Goal: Task Accomplishment & Management: Use online tool/utility

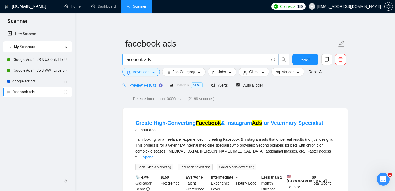
click at [148, 61] on input "facebook ads" at bounding box center [198, 59] width 144 height 7
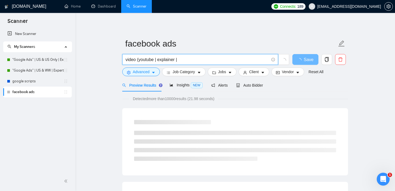
click at [150, 60] on input "video (youtube | explainer |" at bounding box center [198, 59] width 144 height 7
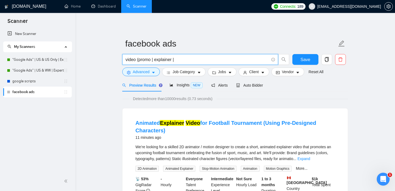
click at [195, 59] on input "video (promo | explainer |" at bounding box center [198, 59] width 144 height 7
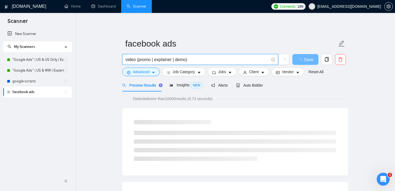
click at [135, 59] on input "video (promo | explainer | demo)" at bounding box center [198, 59] width 144 height 7
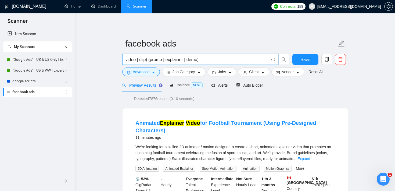
click at [126, 60] on input "video | clip) (promo | explainer | demo)" at bounding box center [198, 59] width 144 height 7
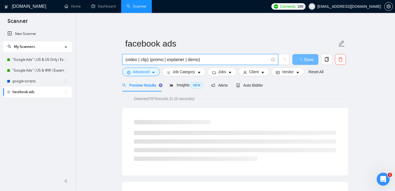
click at [145, 61] on input "(video | clip) (promo | explainer | demo)" at bounding box center [198, 59] width 144 height 7
click at [139, 61] on input "(video) (promo | explainer | demo)" at bounding box center [198, 59] width 144 height 7
click at [127, 60] on input "(video (promo | explainer | demo)" at bounding box center [198, 59] width 144 height 7
type input "video (promo | explainer | demo)"
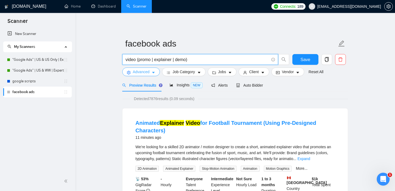
click at [143, 72] on span "Advanced" at bounding box center [141, 72] width 17 height 6
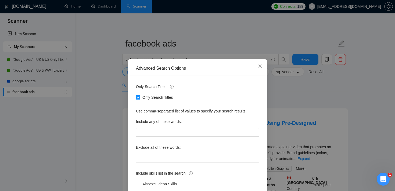
click at [294, 87] on div "Advanced Search Options Only Search Titles: Only Search Titles Use comma-separa…" at bounding box center [197, 95] width 395 height 191
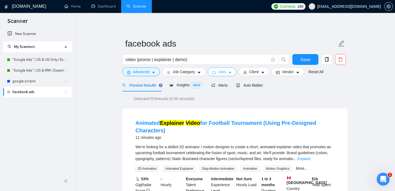
click at [226, 73] on span "Jobs" at bounding box center [222, 72] width 8 height 6
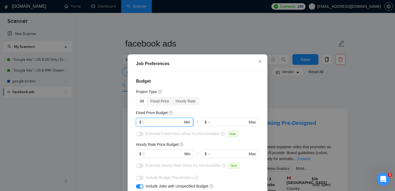
click at [164, 122] on input "text" at bounding box center [163, 122] width 41 height 6
type input "4000"
click at [139, 133] on div "button" at bounding box center [138, 133] width 3 height 3
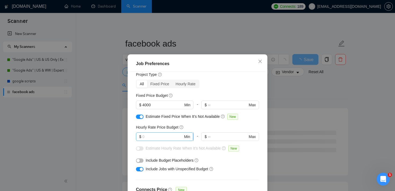
scroll to position [26, 0]
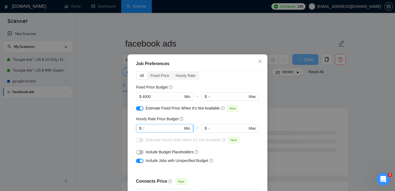
click at [164, 129] on input "text" at bounding box center [163, 128] width 41 height 6
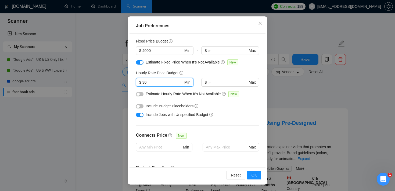
scroll to position [42, 0]
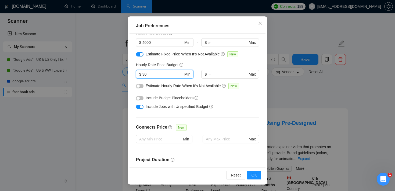
type input "30"
click at [141, 107] on div "button" at bounding box center [141, 106] width 3 height 3
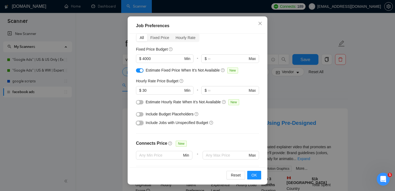
scroll to position [24, 0]
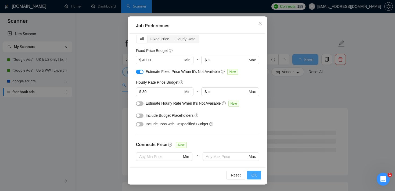
click at [254, 175] on span "OK" at bounding box center [254, 175] width 5 height 6
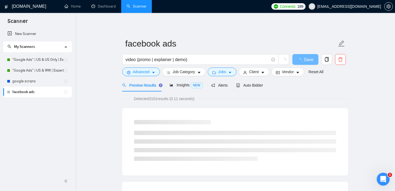
scroll to position [16, 0]
click at [151, 73] on button "Advanced" at bounding box center [141, 72] width 38 height 9
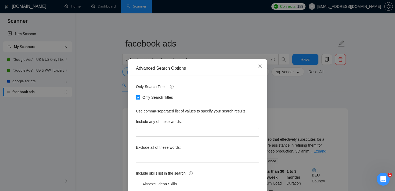
click at [139, 97] on input "Only Search Titles" at bounding box center [138, 97] width 4 height 4
checkbox input "false"
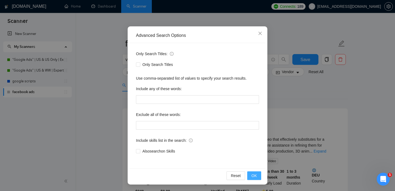
click at [256, 174] on span "OK" at bounding box center [254, 176] width 5 height 6
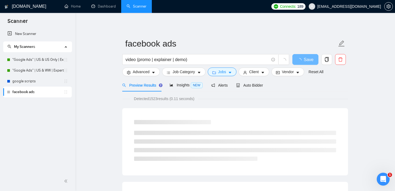
scroll to position [6, 0]
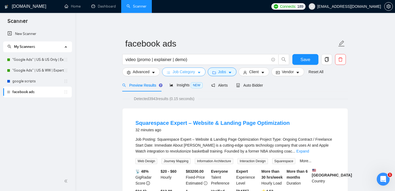
click at [191, 74] on span "Job Category" at bounding box center [184, 72] width 22 height 6
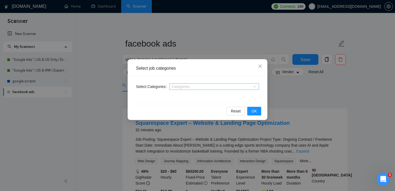
click at [207, 90] on div "Categories" at bounding box center [214, 86] width 90 height 6
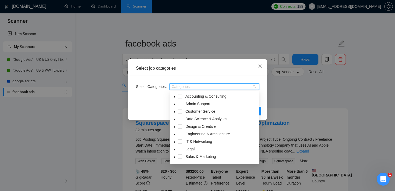
click at [176, 127] on icon "caret-down" at bounding box center [174, 127] width 3 height 3
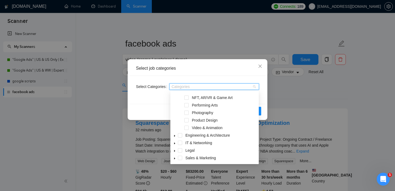
scroll to position [76, 0]
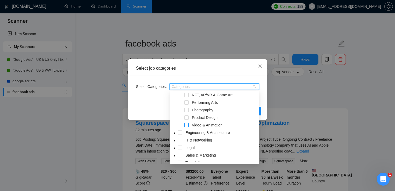
click at [186, 125] on span at bounding box center [187, 125] width 4 height 4
click at [139, 101] on div "Select Categories Video & Animation" at bounding box center [198, 90] width 136 height 28
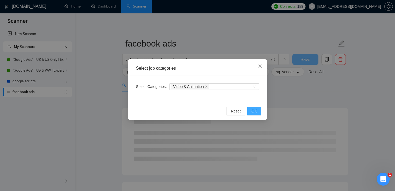
click at [259, 113] on button "OK" at bounding box center [254, 111] width 14 height 9
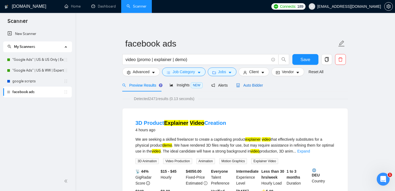
click at [255, 87] on span "Auto Bidder" at bounding box center [249, 85] width 27 height 4
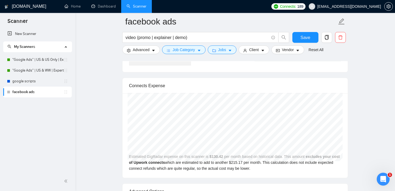
scroll to position [1075, 0]
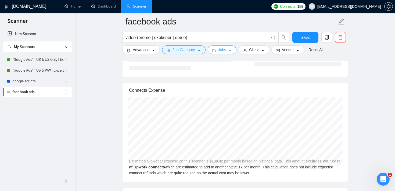
click at [224, 51] on span "Jobs" at bounding box center [222, 50] width 8 height 6
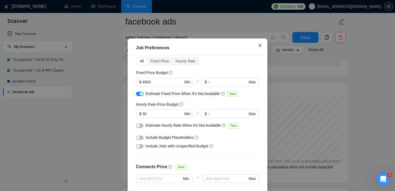
click at [261, 48] on icon "close" at bounding box center [260, 45] width 4 height 4
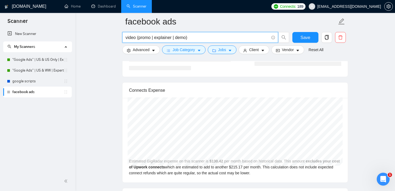
click at [189, 37] on input "video (promo | explainer | demo)" at bounding box center [198, 37] width 144 height 7
click at [158, 39] on input "video (promo | explainer | demo)" at bounding box center [198, 37] width 144 height 7
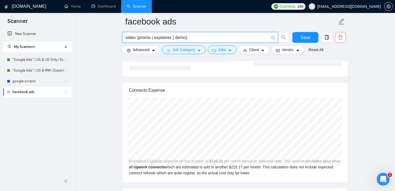
click at [158, 39] on input "video (promo | explainer | demo)" at bounding box center [198, 37] width 144 height 7
drag, startPoint x: 137, startPoint y: 37, endPoint x: 200, endPoint y: 45, distance: 64.1
click at [200, 45] on div "video (promo | explainer | demo)" at bounding box center [205, 38] width 169 height 13
type input "video youtube"
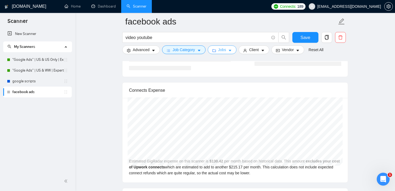
click at [229, 51] on button "Jobs" at bounding box center [222, 49] width 29 height 9
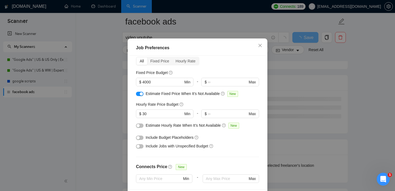
click at [334, 75] on div "Job Preferences Budget Project Type All Fixed Price Hourly Rate Fixed Price Bud…" at bounding box center [197, 95] width 395 height 191
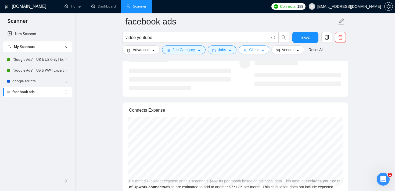
click at [261, 48] on button "Client" at bounding box center [254, 49] width 31 height 9
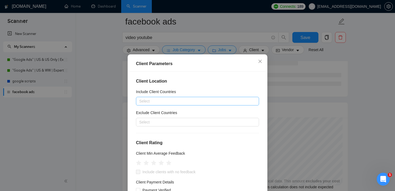
click at [165, 99] on div at bounding box center [194, 101] width 115 height 6
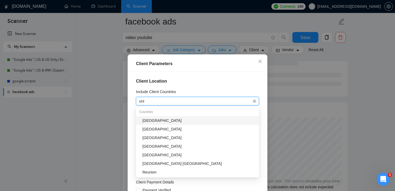
type input "unit"
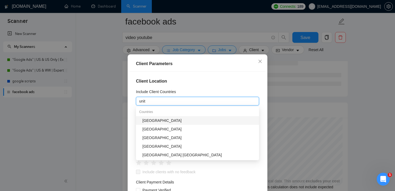
click at [154, 119] on div "[GEOGRAPHIC_DATA]" at bounding box center [200, 121] width 114 height 6
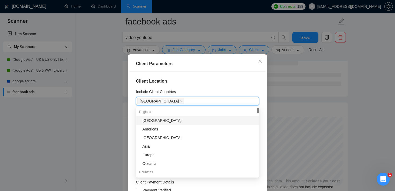
click at [207, 74] on div "Client Location Include Client Countries [GEOGRAPHIC_DATA] Exclude Client Count…" at bounding box center [198, 139] width 136 height 134
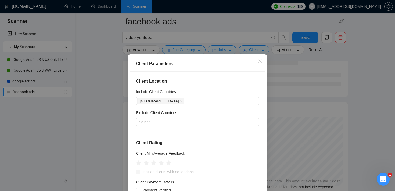
scroll to position [201, 0]
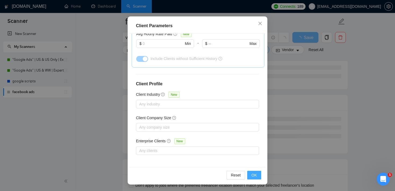
click at [259, 175] on button "OK" at bounding box center [254, 175] width 14 height 9
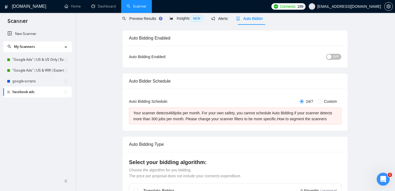
scroll to position [0, 0]
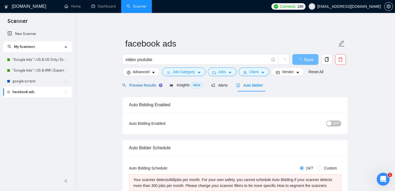
click at [140, 86] on span "Preview Results" at bounding box center [141, 85] width 39 height 4
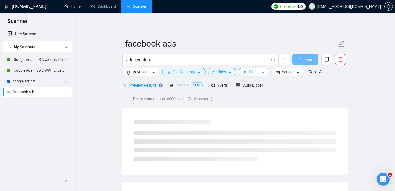
click at [263, 75] on button "Client" at bounding box center [254, 72] width 31 height 9
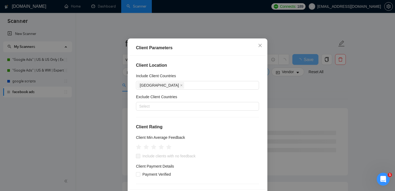
click at [308, 102] on div "Client Parameters Client Location Include Client Countries [GEOGRAPHIC_DATA] Ex…" at bounding box center [197, 95] width 395 height 191
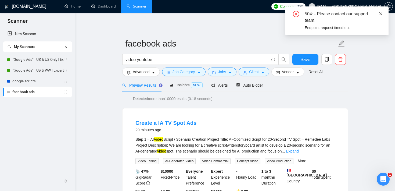
click at [382, 15] on icon "close" at bounding box center [381, 14] width 4 height 4
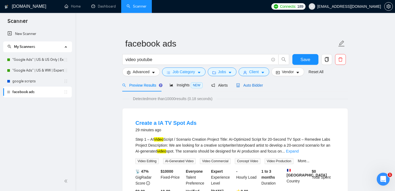
click at [254, 84] on span "Auto Bidder" at bounding box center [249, 85] width 27 height 4
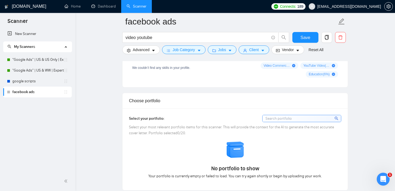
scroll to position [452, 0]
drag, startPoint x: 163, startPoint y: 106, endPoint x: 130, endPoint y: 104, distance: 32.9
click at [130, 104] on div "Choose portfolio" at bounding box center [235, 100] width 213 height 15
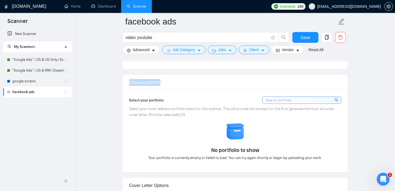
scroll to position [473, 0]
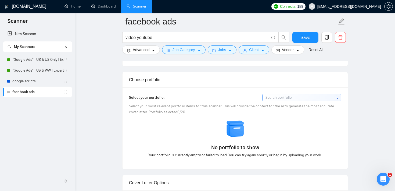
click at [187, 113] on span "Select your most relevant portfolio items for this scanner. This will provide t…" at bounding box center [231, 109] width 205 height 10
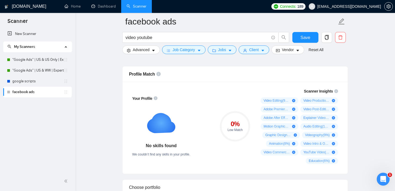
scroll to position [366, 0]
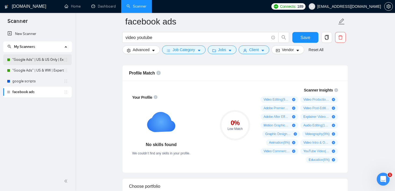
click at [38, 63] on link ""Google Ads" | US & US Only | Expert" at bounding box center [37, 59] width 51 height 11
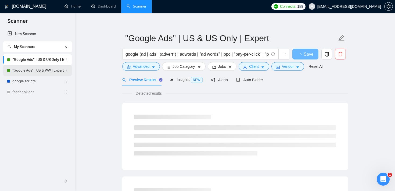
click at [35, 67] on link ""Google Ads" | US & WW | Expert" at bounding box center [37, 70] width 51 height 11
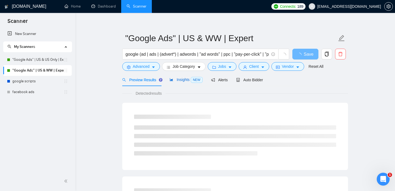
click at [179, 81] on span "Insights NEW" at bounding box center [186, 79] width 33 height 4
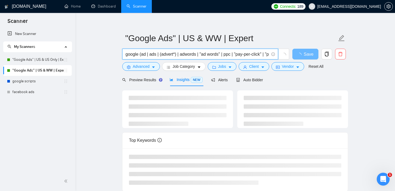
scroll to position [0, 31]
drag, startPoint x: 126, startPoint y: 53, endPoint x: 274, endPoint y: 62, distance: 148.2
click at [274, 62] on form ""Google Ads" | US & WW | Expert google (ad | ads | (advert*) | adwords | "ad wo…" at bounding box center [235, 52] width 226 height 44
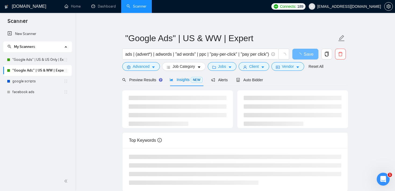
click at [119, 89] on main ""Google Ads" | US & WW | Expert google (ad | ads | (advert*) | adwords | "ad wo…" at bounding box center [235, 135] width 303 height 239
click at [143, 78] on span "Preview Results" at bounding box center [141, 80] width 39 height 4
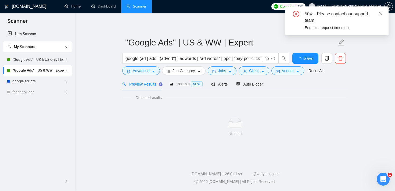
scroll to position [1, 0]
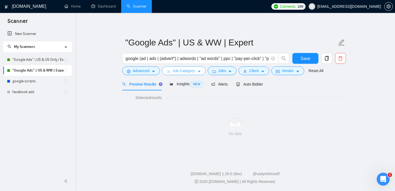
click at [189, 71] on span "Job Category" at bounding box center [184, 71] width 22 height 6
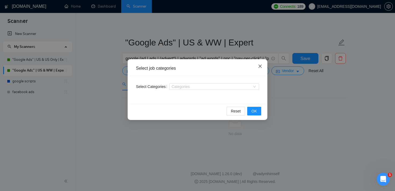
click at [257, 64] on span "Close" at bounding box center [260, 66] width 15 height 15
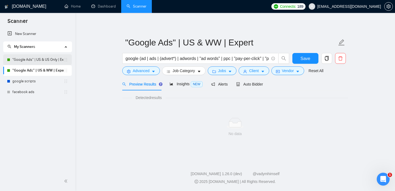
click at [24, 61] on link ""Google Ads" | US & US Only | Expert" at bounding box center [37, 59] width 51 height 11
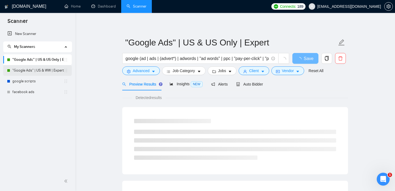
click at [27, 69] on link ""Google Ads" | US & WW | Expert" at bounding box center [37, 70] width 51 height 11
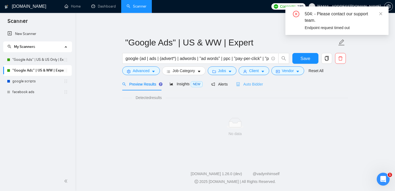
click at [251, 80] on div "Auto Bidder" at bounding box center [249, 84] width 27 height 13
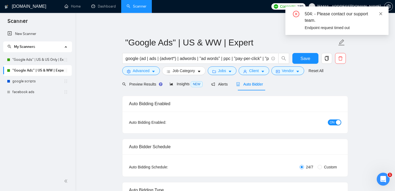
click at [383, 14] on icon "close" at bounding box center [381, 14] width 4 height 4
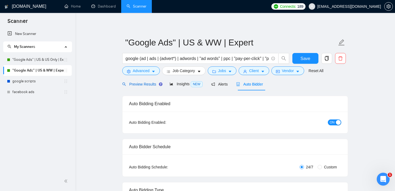
click at [149, 86] on div "Preview Results" at bounding box center [141, 84] width 39 height 6
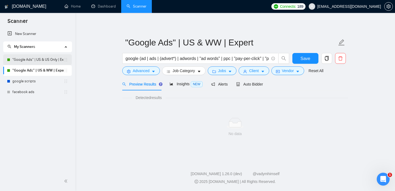
click at [20, 62] on link ""Google Ads" | US & US Only | Expert" at bounding box center [37, 59] width 51 height 11
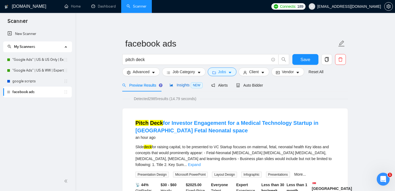
click at [186, 85] on span "Insights NEW" at bounding box center [186, 85] width 33 height 4
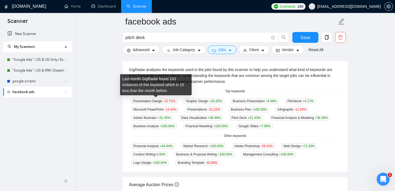
scroll to position [116, 0]
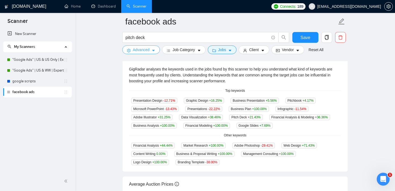
click at [149, 49] on span "Advanced" at bounding box center [141, 50] width 17 height 6
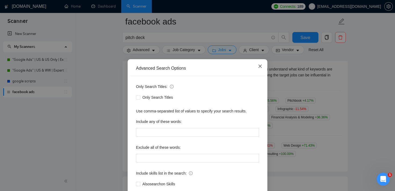
click at [263, 68] on span "Close" at bounding box center [260, 66] width 15 height 15
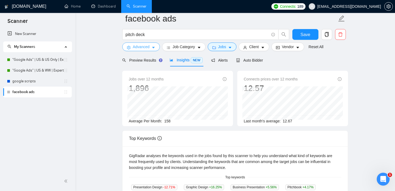
scroll to position [0, 0]
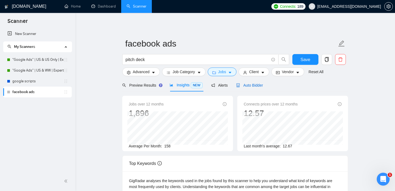
click at [260, 83] on span "Auto Bidder" at bounding box center [249, 85] width 27 height 4
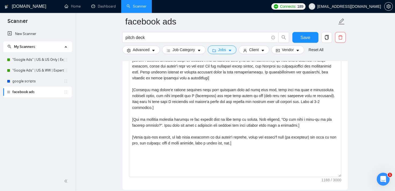
scroll to position [615, 0]
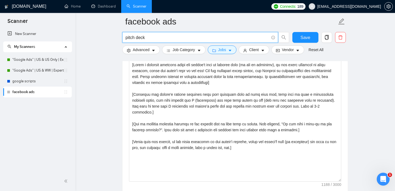
click at [165, 34] on input "pitch deck" at bounding box center [198, 37] width 144 height 7
click at [142, 50] on span "Advanced" at bounding box center [141, 50] width 17 height 6
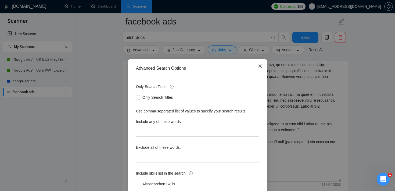
click at [260, 67] on icon "close" at bounding box center [260, 66] width 3 height 3
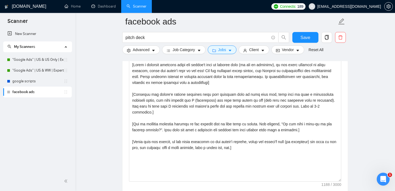
click at [365, 62] on main "facebook ads pitch deck Save Advanced Job Category Jobs Client Vendor Reset All…" at bounding box center [235, 131] width 303 height 1450
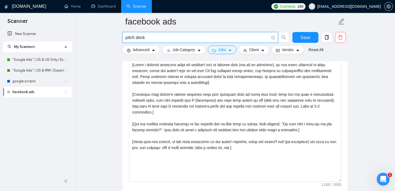
click at [179, 37] on input "pitch deck" at bounding box center [198, 37] width 144 height 7
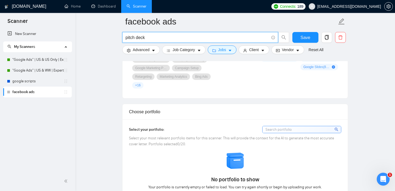
scroll to position [435, 0]
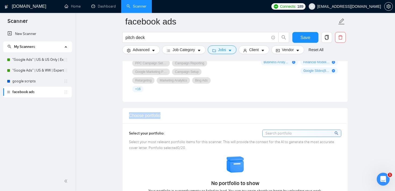
drag, startPoint x: 168, startPoint y: 116, endPoint x: 129, endPoint y: 114, distance: 39.6
click at [129, 114] on div "Choose portfolio" at bounding box center [235, 116] width 225 height 16
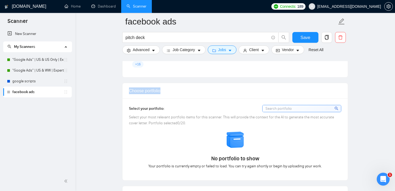
scroll to position [460, 0]
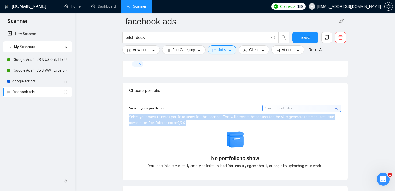
drag, startPoint x: 180, startPoint y: 123, endPoint x: 125, endPoint y: 118, distance: 55.5
click at [125, 118] on div "Select your portfolio: Select your most relevant portfolio items for this scann…" at bounding box center [235, 139] width 225 height 82
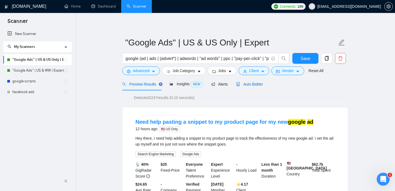
click at [256, 81] on div "Auto Bidder" at bounding box center [249, 84] width 27 height 6
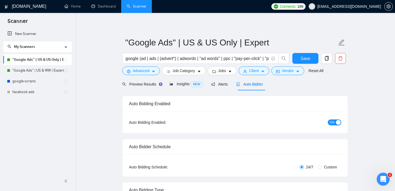
checkbox input "true"
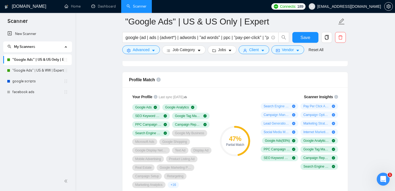
scroll to position [346, 0]
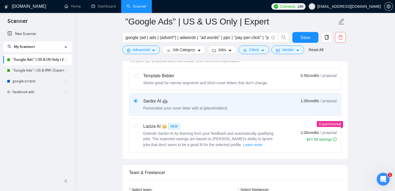
scroll to position [146, 0]
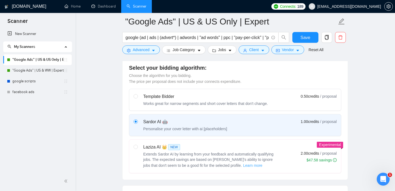
click at [243, 165] on span "Learn more" at bounding box center [252, 165] width 19 height 6
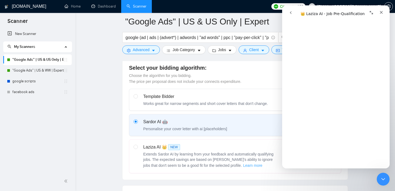
scroll to position [134, 0]
click at [146, 49] on span "Advanced" at bounding box center [141, 50] width 17 height 6
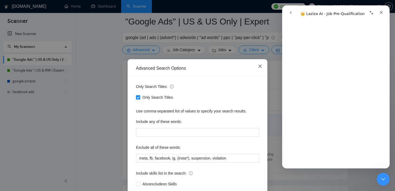
click at [262, 67] on icon "close" at bounding box center [260, 66] width 4 height 4
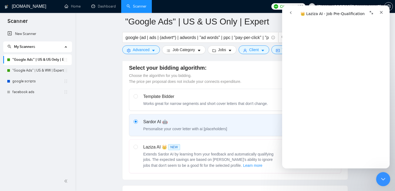
click at [379, 179] on div "Close Intercom Messenger" at bounding box center [382, 178] width 13 height 13
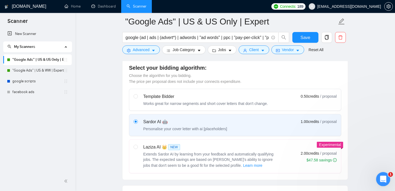
scroll to position [0, 0]
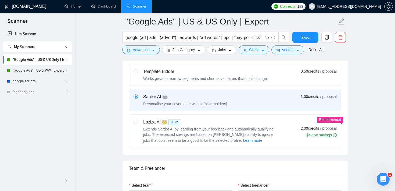
scroll to position [172, 0]
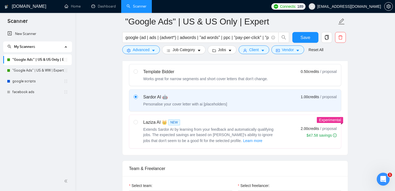
scroll to position [171, 0]
